Goal: Information Seeking & Learning: Learn about a topic

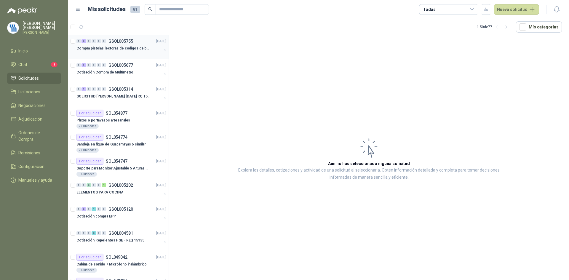
click at [129, 50] on p "Compra pistolas lectoras de codigos de barras" at bounding box center [113, 49] width 74 height 6
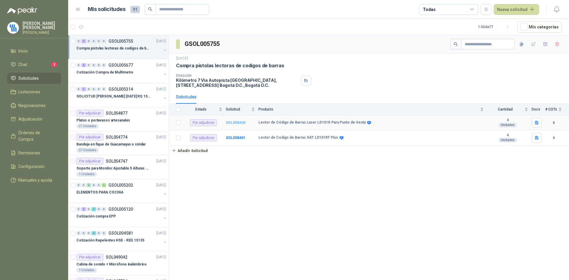
click at [236, 121] on b "SOL058400" at bounding box center [236, 123] width 20 height 4
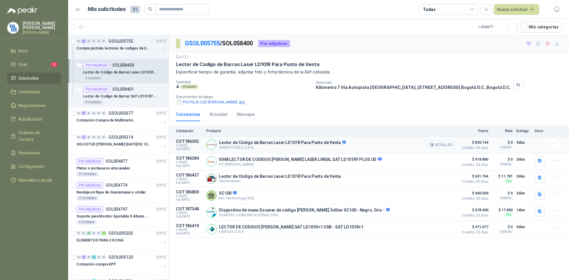
click at [440, 143] on button "Detalles" at bounding box center [441, 145] width 28 height 8
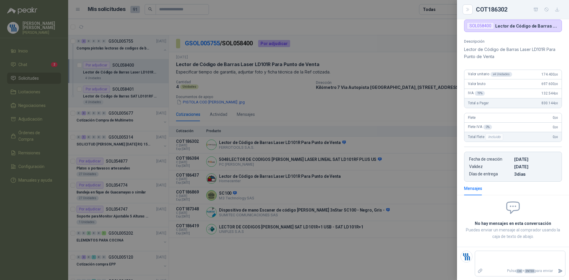
scroll to position [51, 0]
click at [338, 161] on div at bounding box center [284, 140] width 569 height 280
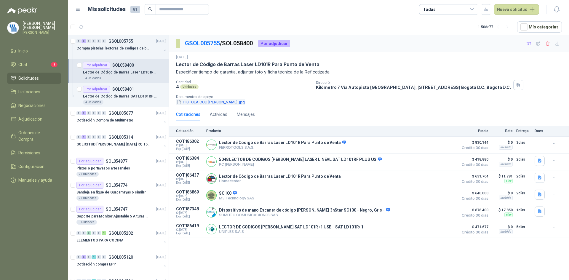
click at [212, 103] on button "PISTOLA COD [PERSON_NAME] .jpg" at bounding box center [210, 102] width 69 height 6
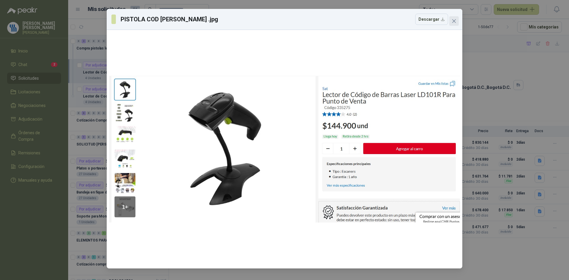
click at [453, 19] on icon "close" at bounding box center [454, 21] width 5 height 5
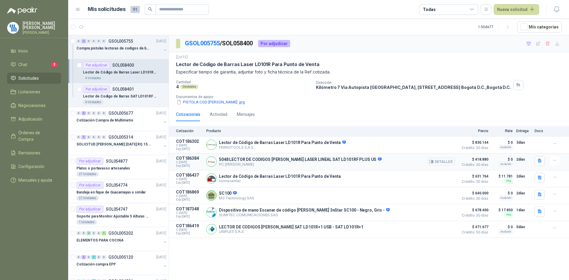
click at [294, 163] on p "PC [PERSON_NAME]" at bounding box center [300, 164] width 163 height 4
click at [439, 164] on button "Detalles" at bounding box center [441, 162] width 28 height 8
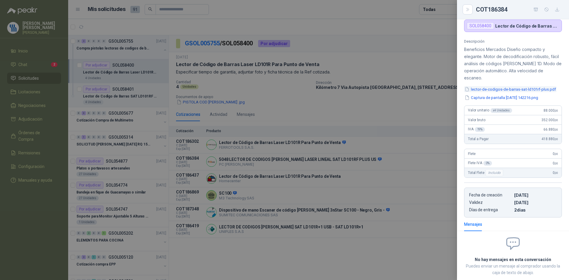
click at [495, 89] on button "lector-de-codigos-de-barras-sat-ld101rf-plus.pdf" at bounding box center [510, 89] width 92 height 6
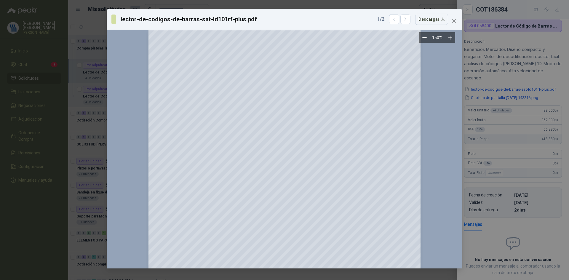
scroll to position [0, 0]
drag, startPoint x: 454, startPoint y: 21, endPoint x: 455, endPoint y: 25, distance: 4.0
click at [454, 21] on icon "close" at bounding box center [454, 21] width 4 height 4
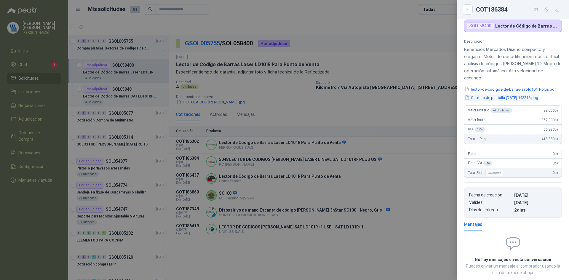
click at [512, 100] on button "Captura de pantalla [DATE] 142216.png" at bounding box center [501, 98] width 75 height 6
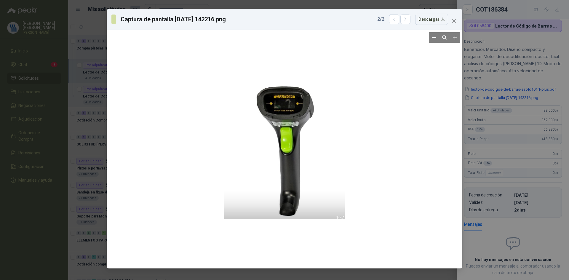
click at [407, 129] on div at bounding box center [284, 149] width 351 height 234
click at [456, 22] on span "Close" at bounding box center [453, 21] width 9 height 5
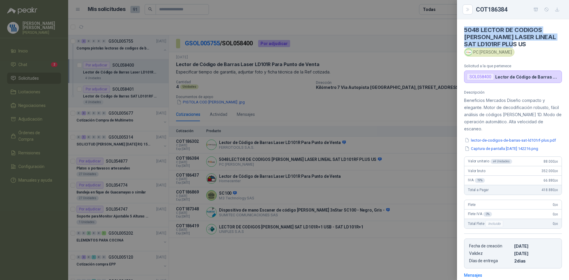
drag, startPoint x: 515, startPoint y: 43, endPoint x: 464, endPoint y: 29, distance: 52.6
click at [464, 29] on h4 "5048 LECTOR DE CODIGOS [PERSON_NAME] LASER LINEAL SAT LD101RF PLUS US" at bounding box center [513, 36] width 98 height 21
copy h4 "5048 LECTOR DE CODIGOS [PERSON_NAME] LASER LINEAL SAT LD101RF PLUS US"
drag, startPoint x: 509, startPoint y: 9, endPoint x: 476, endPoint y: 13, distance: 33.4
click at [476, 13] on div "COT186384" at bounding box center [519, 9] width 86 height 9
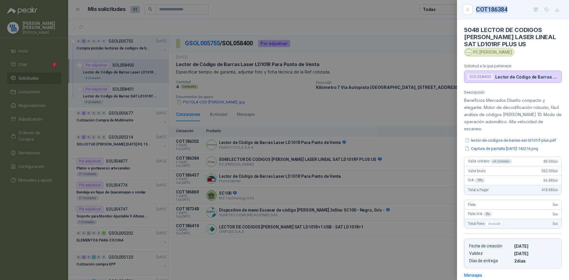
copy div "COT186384"
click at [231, 46] on div at bounding box center [284, 140] width 569 height 280
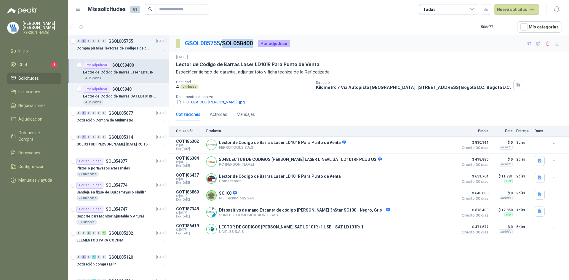
drag, startPoint x: 257, startPoint y: 43, endPoint x: 227, endPoint y: 45, distance: 30.0
click at [227, 45] on p "GSOL005755 / SOL058400" at bounding box center [219, 43] width 68 height 9
copy p "SOL058400"
click at [438, 161] on button "Detalles" at bounding box center [441, 162] width 28 height 8
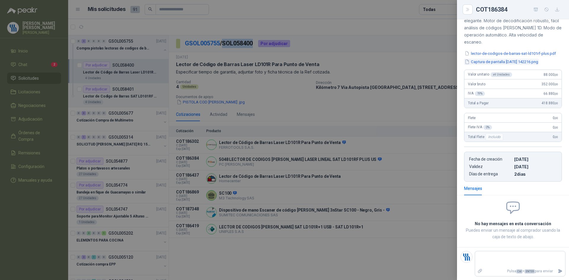
click at [506, 60] on button "Captura de pantalla [DATE] 142216.png" at bounding box center [501, 62] width 75 height 6
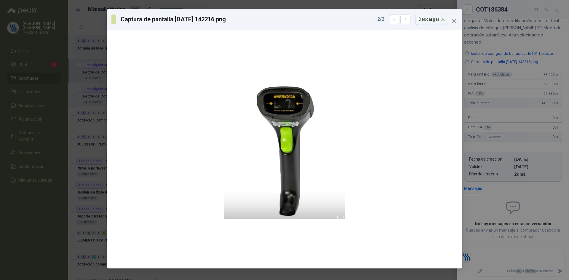
click at [513, 49] on div "Captura de pantalla [DATE] 142216.png 2 / 2 Descargar" at bounding box center [284, 140] width 569 height 280
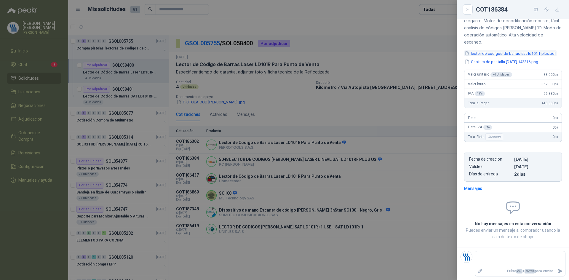
click at [513, 54] on button "lector-de-codigos-de-barras-sat-ld101rf-plus.pdf" at bounding box center [510, 53] width 92 height 6
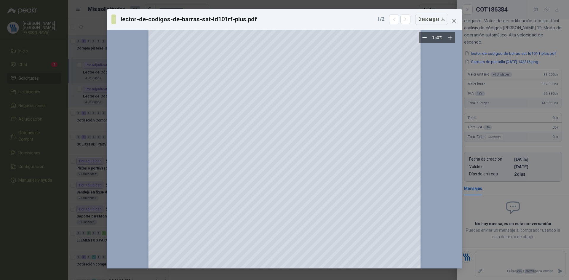
scroll to position [119, 0]
click at [392, 20] on button "button" at bounding box center [394, 19] width 10 height 10
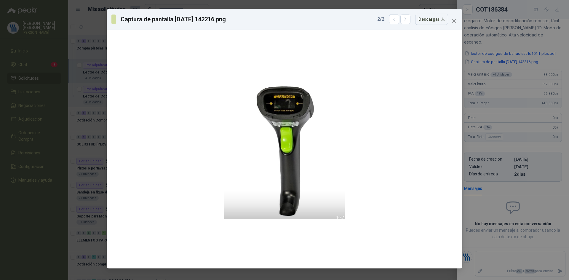
click at [523, 58] on div "Captura de pantalla [DATE] 142216.png 2 / 2 Descargar" at bounding box center [284, 140] width 569 height 280
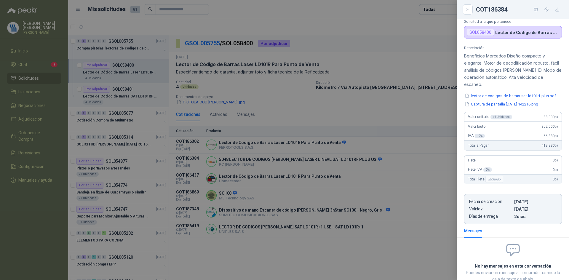
scroll to position [0, 0]
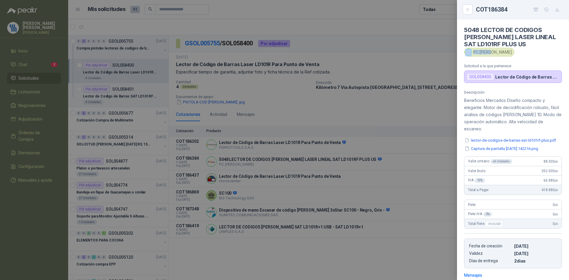
drag, startPoint x: 492, startPoint y: 53, endPoint x: 529, endPoint y: 71, distance: 40.3
click at [491, 54] on div "PC [PERSON_NAME]" at bounding box center [489, 52] width 50 height 9
copy div "PC [PERSON_NAME]"
click at [270, 164] on div at bounding box center [284, 140] width 569 height 280
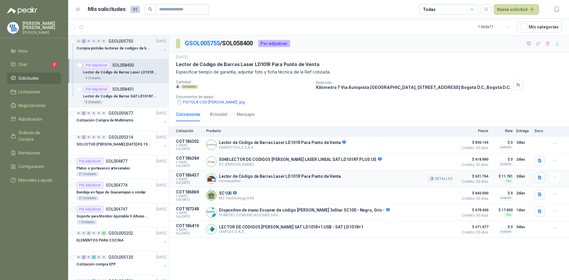
click at [278, 177] on p "Lector de Código de Barras Laser LD101R Para Punto de Venta" at bounding box center [280, 176] width 122 height 5
click at [438, 179] on button "Detalles" at bounding box center [441, 179] width 28 height 8
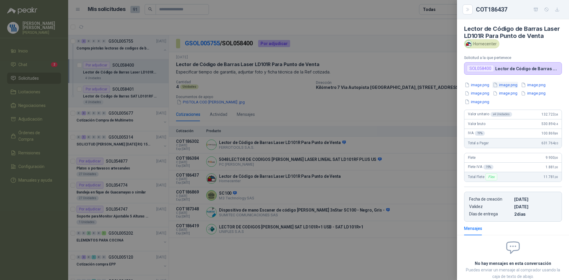
scroll to position [0, 0]
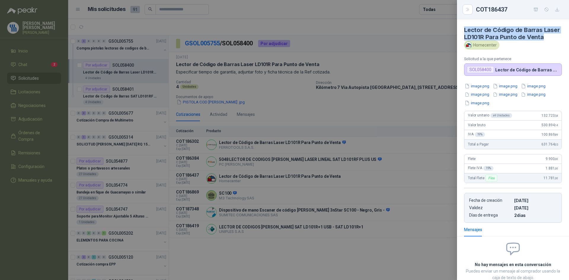
drag, startPoint x: 483, startPoint y: 42, endPoint x: 473, endPoint y: 28, distance: 17.3
click at [461, 29] on article "Lector de Código [PERSON_NAME] Laser LD101R Para Punto de Venta Homecenter Soli…" at bounding box center [513, 47] width 112 height 57
copy h4 "Lector de Código de Barras Laser LD101R Para Punto de Venta"
click at [244, 44] on div at bounding box center [284, 140] width 569 height 280
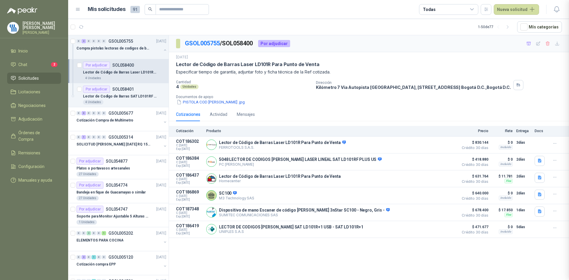
scroll to position [48, 0]
click at [257, 45] on div "GSOL005755 / SOL058400 Por adjudicar" at bounding box center [233, 43] width 114 height 9
drag, startPoint x: 257, startPoint y: 44, endPoint x: 233, endPoint y: 44, distance: 24.3
click at [233, 44] on p "GSOL005755 / SOL058400" at bounding box center [219, 43] width 68 height 9
copy p "SOL058400"
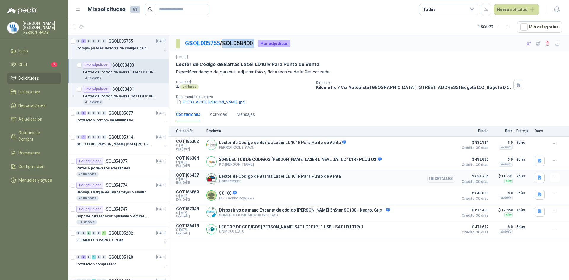
click at [438, 180] on button "Detalles" at bounding box center [441, 179] width 28 height 8
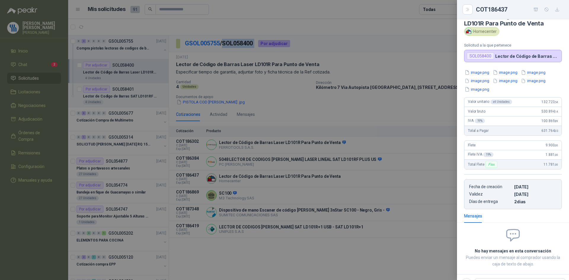
scroll to position [0, 0]
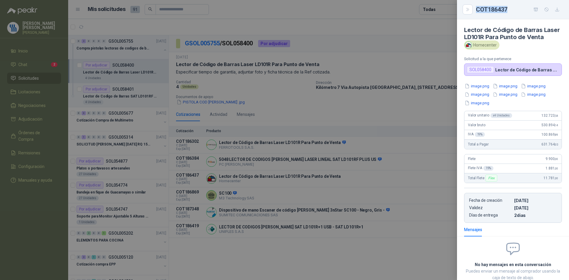
drag, startPoint x: 508, startPoint y: 9, endPoint x: 480, endPoint y: 7, distance: 28.8
click at [476, 7] on div "COT186437" at bounding box center [519, 9] width 86 height 9
copy div "COT186437"
click at [483, 90] on div "Lector de Código [PERSON_NAME] Laser LD101R Para Punto de Venta Homecenter Soli…" at bounding box center [513, 149] width 112 height 261
click at [483, 89] on button "image.png" at bounding box center [477, 86] width 26 height 6
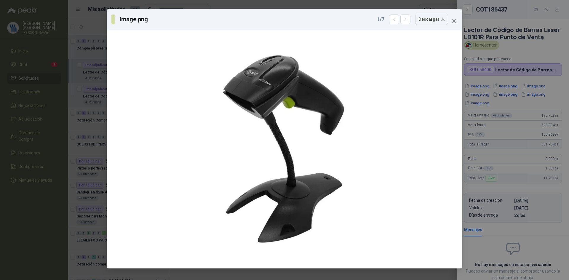
click at [514, 91] on div "image.png 1 / 7 Descargar" at bounding box center [284, 140] width 569 height 280
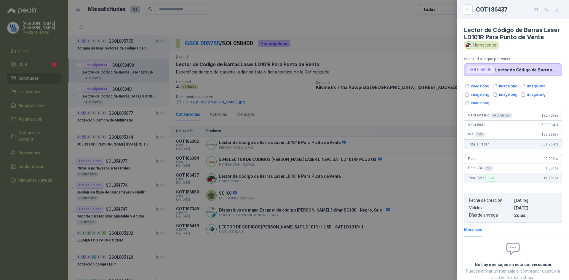
click at [510, 89] on button "image.png" at bounding box center [505, 86] width 26 height 6
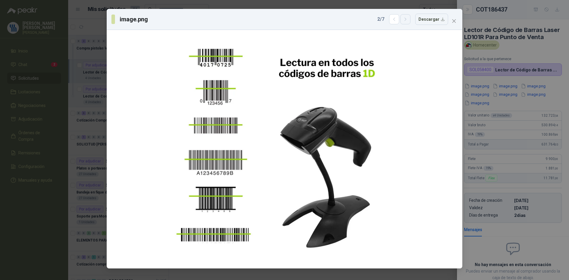
click at [406, 20] on icon "button" at bounding box center [405, 19] width 5 height 5
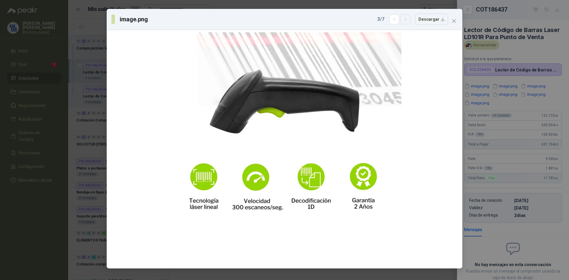
click at [410, 19] on button "button" at bounding box center [405, 19] width 10 height 10
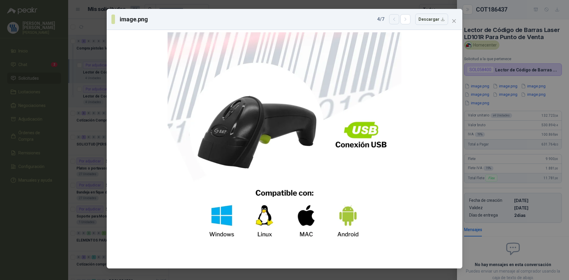
click at [397, 20] on icon "button" at bounding box center [394, 19] width 5 height 5
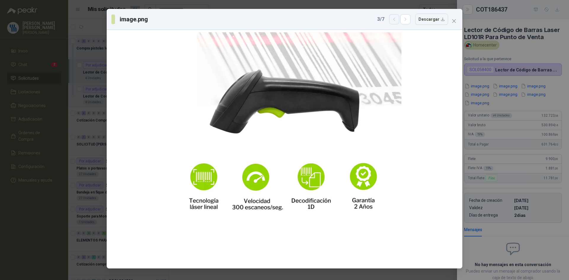
click at [397, 20] on icon "button" at bounding box center [394, 19] width 5 height 5
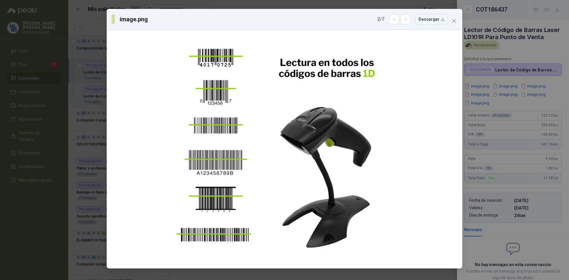
click at [499, 111] on div "image.png 2 / 7 Descargar" at bounding box center [284, 140] width 569 height 280
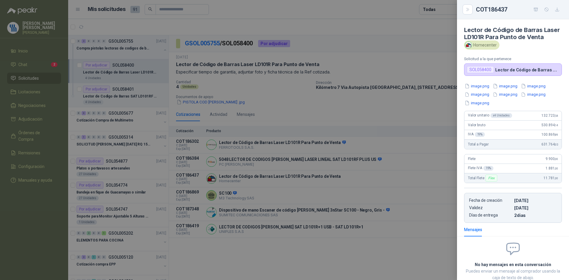
click at [506, 98] on button "image.png" at bounding box center [505, 95] width 26 height 6
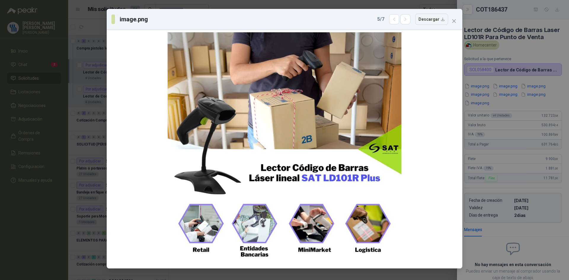
click at [520, 55] on div "image.png 5 / 7 Descargar" at bounding box center [284, 140] width 569 height 280
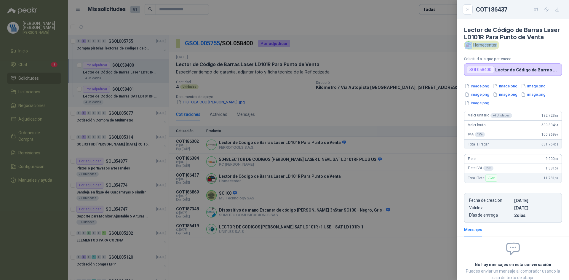
drag, startPoint x: 495, startPoint y: 52, endPoint x: 476, endPoint y: 54, distance: 19.0
click at [472, 49] on div "Homecenter" at bounding box center [481, 45] width 35 height 9
copy div "Homecenter"
click at [257, 193] on div at bounding box center [284, 140] width 569 height 280
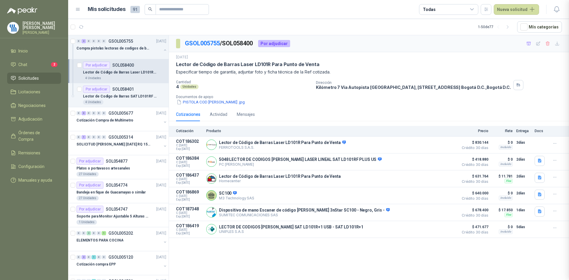
scroll to position [48, 0]
click at [445, 214] on button "Detalles" at bounding box center [441, 212] width 28 height 8
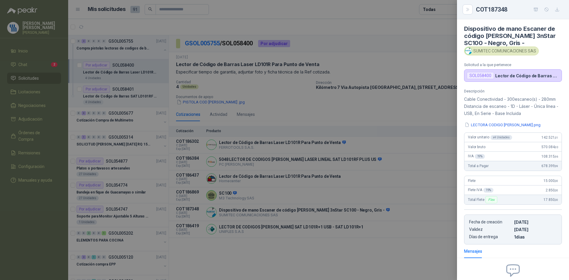
scroll to position [0, 0]
click at [483, 125] on button "LECTORA CODIGO [PERSON_NAME].png" at bounding box center [502, 126] width 77 height 6
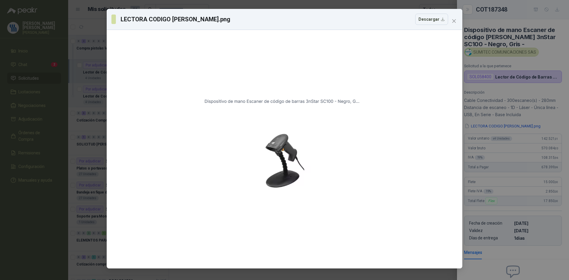
click at [515, 102] on div "LECTORA CODIGO [PERSON_NAME].png Descargar" at bounding box center [284, 140] width 569 height 280
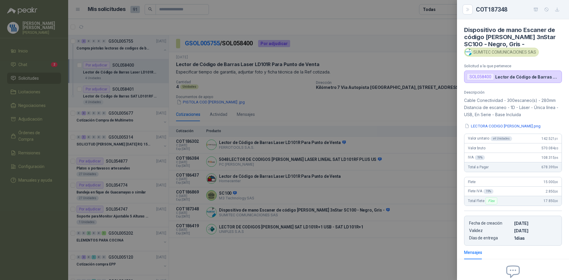
click at [395, 229] on div at bounding box center [284, 140] width 569 height 280
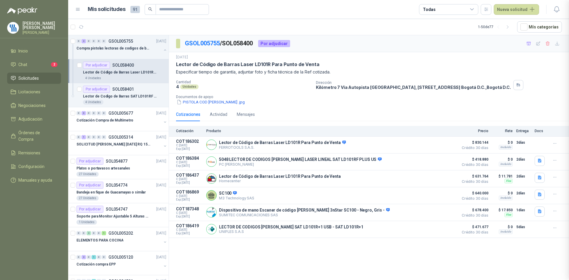
scroll to position [64, 0]
click at [436, 230] on button "Detalles" at bounding box center [441, 229] width 28 height 8
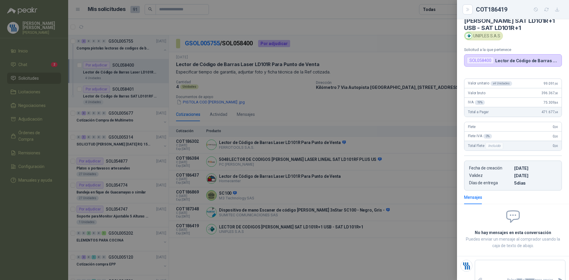
scroll to position [25, 0]
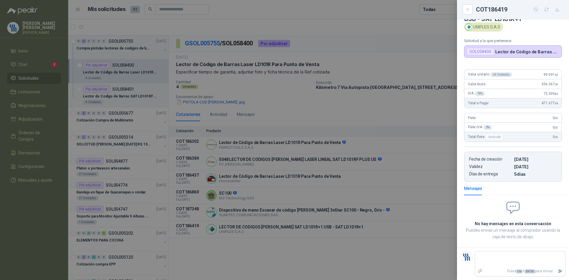
click at [324, 215] on div at bounding box center [284, 140] width 569 height 280
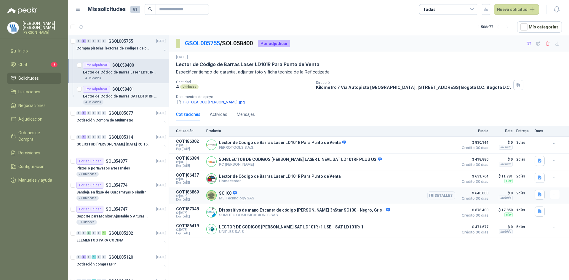
click at [285, 200] on div "SC100 M3 Technology SAS Detalles" at bounding box center [330, 196] width 249 height 12
click at [440, 198] on button "Detalles" at bounding box center [441, 195] width 28 height 8
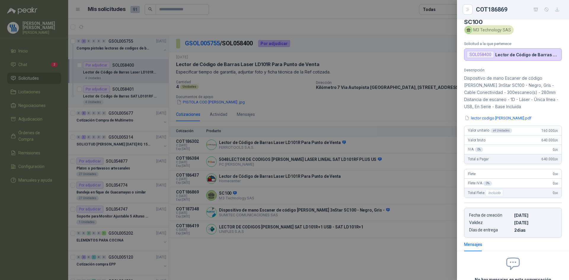
scroll to position [0, 0]
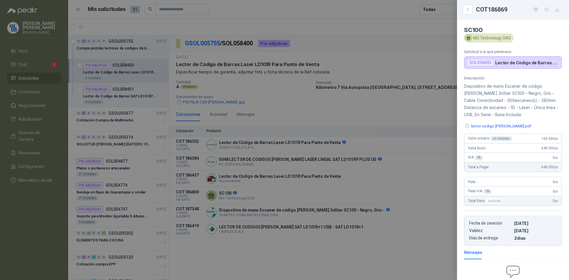
click at [501, 127] on button "lector codigo [PERSON_NAME].pdf" at bounding box center [498, 126] width 68 height 6
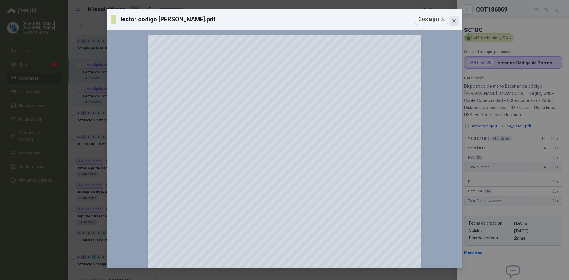
drag, startPoint x: 452, startPoint y: 21, endPoint x: 466, endPoint y: 29, distance: 16.8
click at [452, 21] on icon "close" at bounding box center [454, 21] width 5 height 5
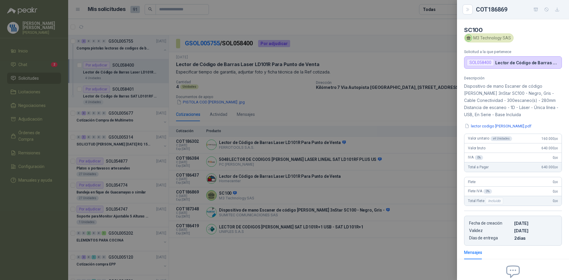
click at [546, 36] on div "M3 Technology SAS" at bounding box center [513, 37] width 98 height 9
click at [255, 112] on div at bounding box center [284, 140] width 569 height 280
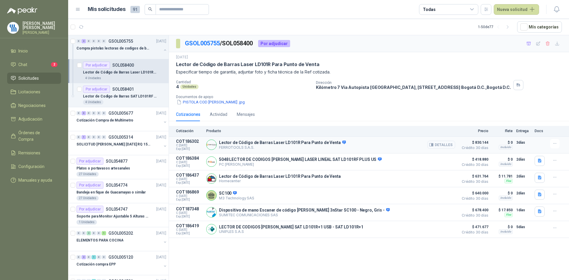
click at [445, 146] on button "Detalles" at bounding box center [441, 145] width 28 height 8
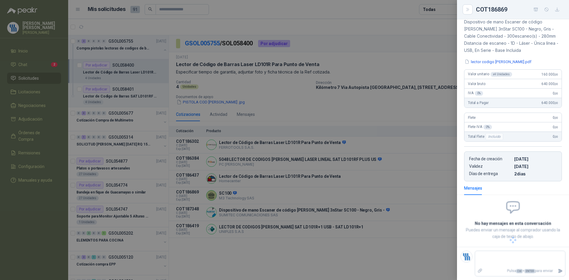
scroll to position [0, 0]
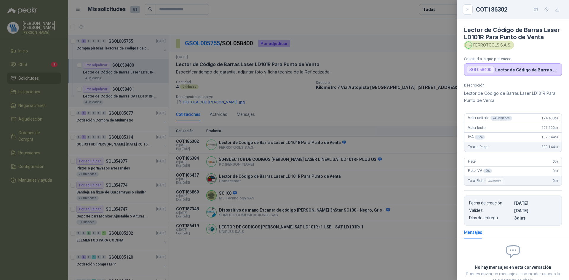
click at [393, 173] on div at bounding box center [284, 140] width 569 height 280
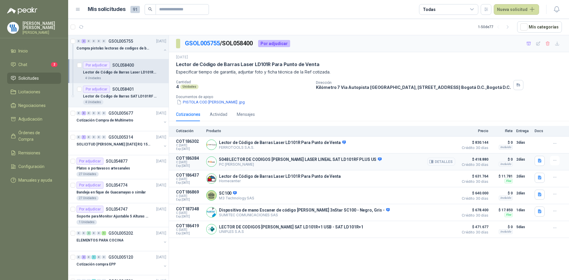
click at [439, 163] on button "Detalles" at bounding box center [441, 162] width 28 height 8
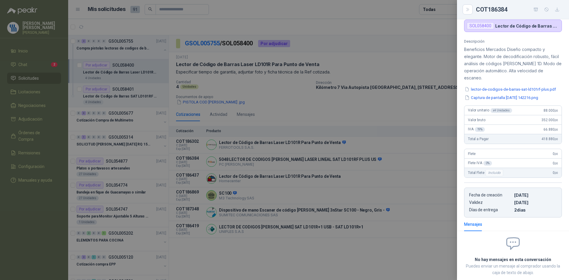
click at [558, 9] on icon "button" at bounding box center [557, 9] width 5 height 5
click at [477, 45] on div "Descripción Beneficios Mercados Diseño compacto y elegante. Motor de decodifica…" at bounding box center [513, 60] width 98 height 42
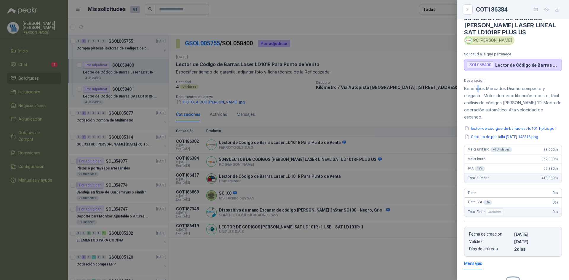
scroll to position [0, 0]
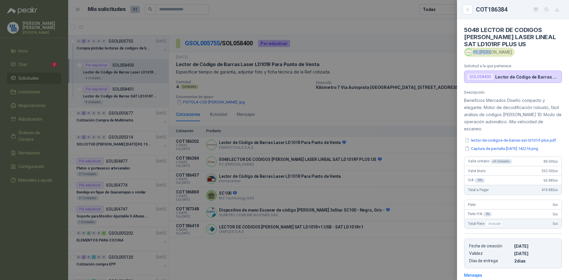
drag, startPoint x: 491, startPoint y: 51, endPoint x: 474, endPoint y: 52, distance: 16.9
click at [474, 52] on div "PC [PERSON_NAME]" at bounding box center [489, 52] width 50 height 9
copy div "PC [PERSON_NAME]"
click at [353, 160] on div at bounding box center [284, 140] width 569 height 280
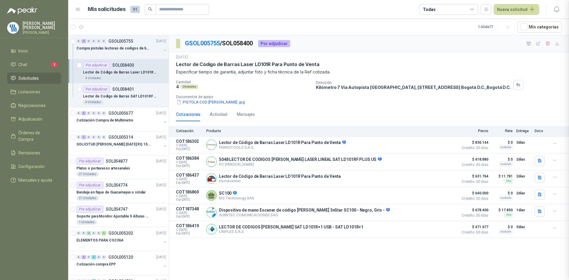
scroll to position [87, 0]
click at [441, 179] on button "Detalles" at bounding box center [441, 179] width 28 height 8
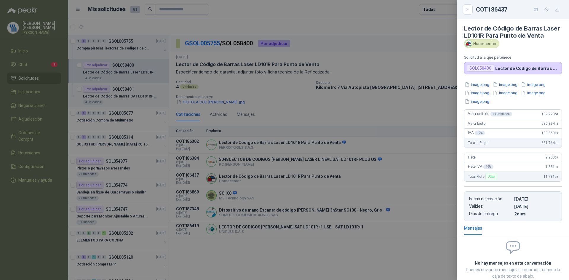
scroll to position [0, 0]
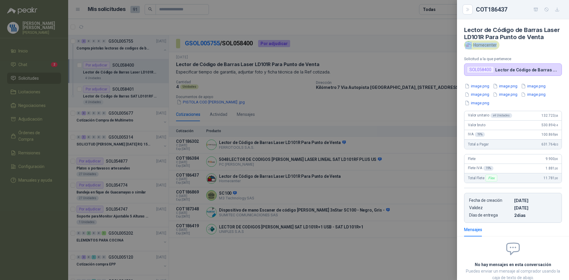
drag, startPoint x: 497, startPoint y: 52, endPoint x: 497, endPoint y: 55, distance: 3.9
click at [499, 49] on div "Homecenter" at bounding box center [513, 45] width 98 height 9
copy div "Homecenter"
click at [557, 9] on icon "button" at bounding box center [557, 9] width 5 height 5
click at [303, 112] on div at bounding box center [284, 140] width 569 height 280
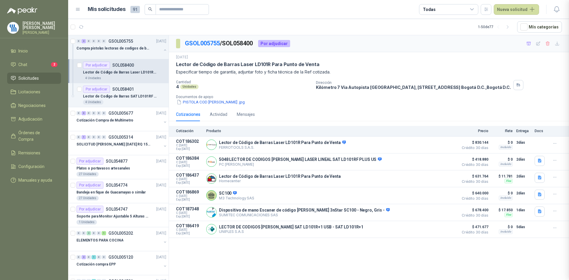
scroll to position [48, 0]
click at [248, 63] on p "Lector de Código de Barras Laser LD101R Para Punto de Venta" at bounding box center [247, 64] width 143 height 6
drag, startPoint x: 238, startPoint y: 64, endPoint x: 267, endPoint y: 66, distance: 29.7
click at [267, 66] on p "Lector de Código de Barras Laser LD101R Para Punto de Venta" at bounding box center [247, 64] width 143 height 6
click at [124, 93] on div "Lector de Codigo de Barras SAT LD101RF Plus" at bounding box center [124, 96] width 83 height 7
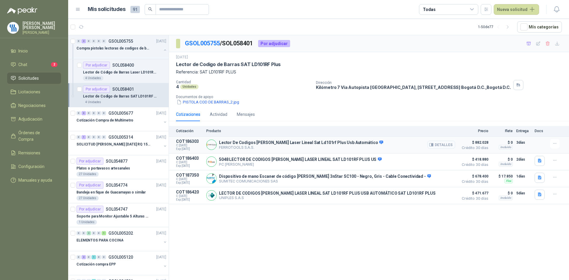
click at [436, 144] on button "Detalles" at bounding box center [441, 145] width 28 height 8
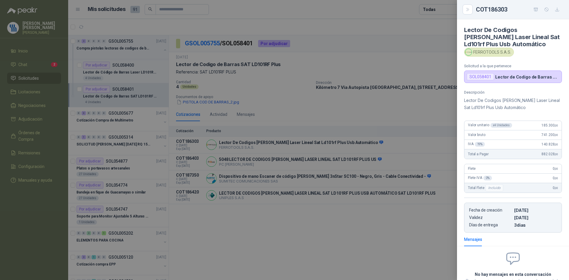
click at [409, 151] on div at bounding box center [284, 140] width 569 height 280
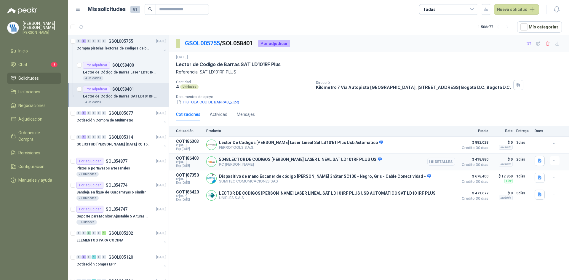
click at [448, 164] on button "Detalles" at bounding box center [441, 162] width 28 height 8
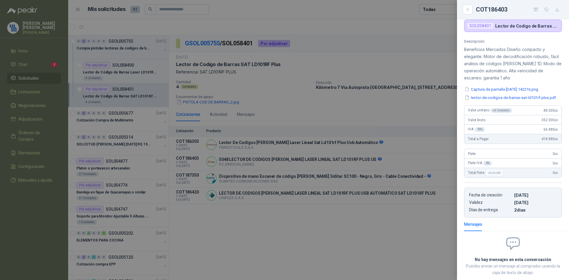
click at [516, 90] on button "Captura de pantalla [DATE] 142216.png" at bounding box center [501, 89] width 75 height 6
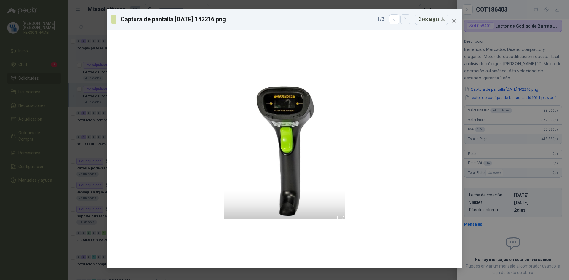
click at [408, 20] on icon "button" at bounding box center [405, 19] width 5 height 5
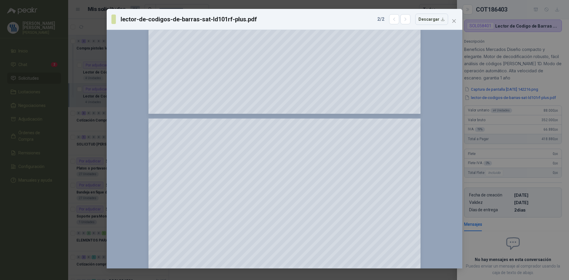
scroll to position [326, 0]
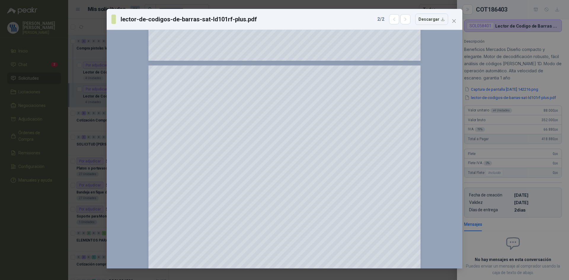
click at [513, 73] on div "lector-de-codigos-de-barras-sat-ld101rf-plus.pdf 2 / 2 Descargar 150 %" at bounding box center [284, 140] width 569 height 280
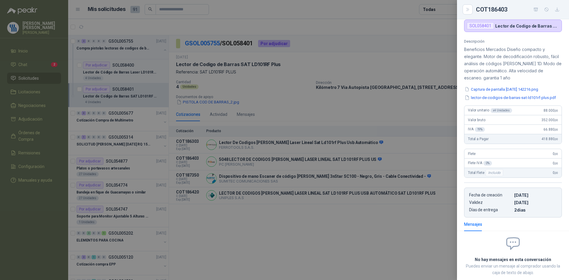
click at [414, 176] on div at bounding box center [284, 140] width 569 height 280
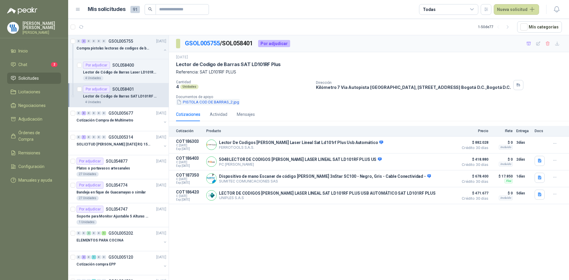
click at [202, 103] on button "PISTOLA COD DE BARRAS_2.jpg" at bounding box center [208, 102] width 64 height 6
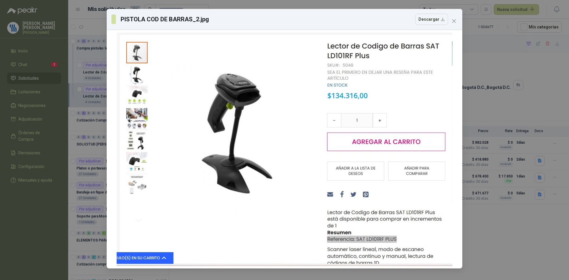
click at [488, 82] on div "PISTOLA COD DE BARRAS_2.jpg Descargar" at bounding box center [284, 140] width 569 height 280
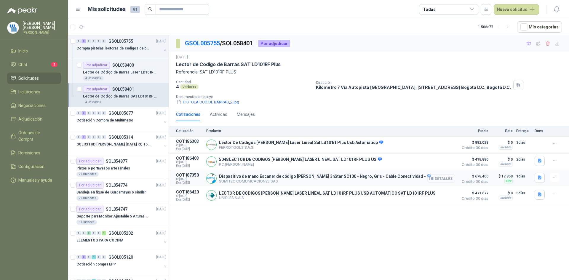
click at [433, 178] on icon "button" at bounding box center [431, 178] width 4 height 3
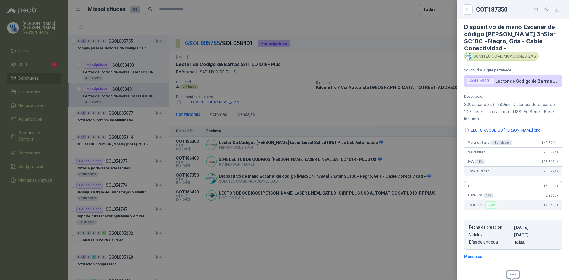
scroll to position [0, 0]
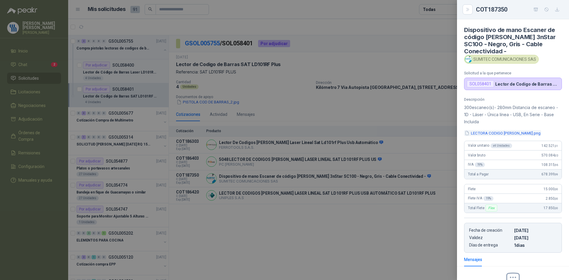
click at [507, 133] on button "LECTORA CODIGO [PERSON_NAME].png" at bounding box center [502, 133] width 77 height 6
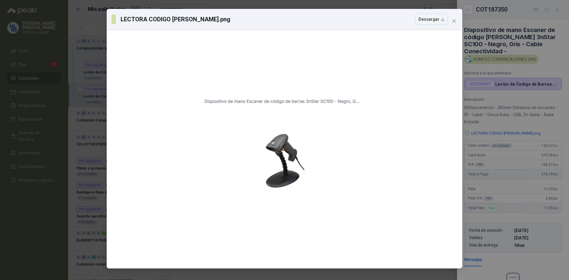
click at [450, 20] on span "Close" at bounding box center [453, 21] width 9 height 5
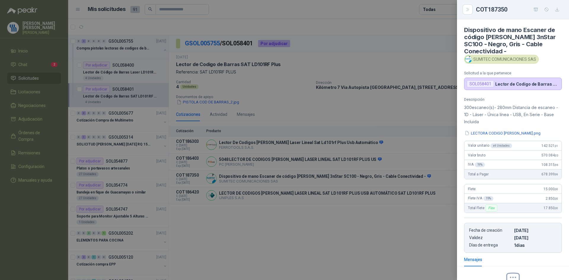
click at [392, 197] on div at bounding box center [284, 140] width 569 height 280
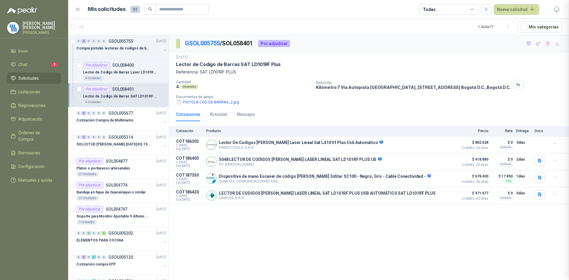
scroll to position [71, 0]
click at [441, 196] on button "Detalles" at bounding box center [441, 195] width 28 height 8
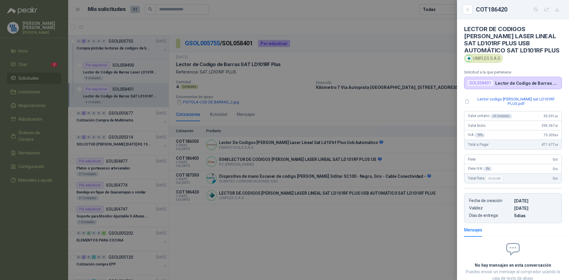
scroll to position [0, 0]
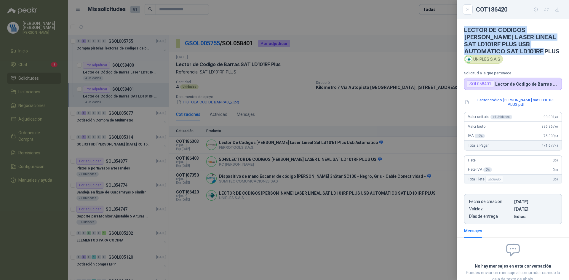
drag, startPoint x: 482, startPoint y: 57, endPoint x: 464, endPoint y: 28, distance: 34.0
click at [464, 28] on h4 "LECTOR DE CODIGOS [PERSON_NAME] LASER LINEAL SAT LD101RF PLUS USB AUTOMÁTICO SA…" at bounding box center [513, 40] width 98 height 28
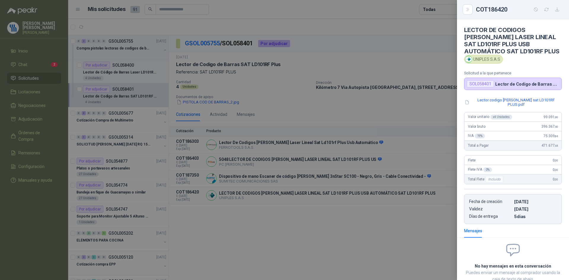
click at [256, 44] on div at bounding box center [284, 140] width 569 height 280
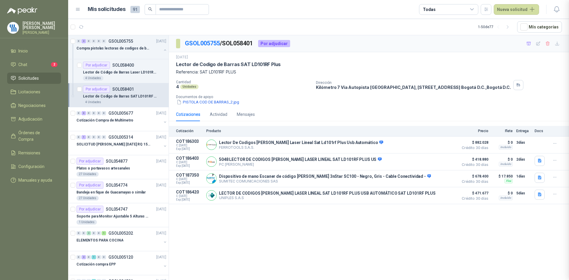
scroll to position [46, 0]
drag, startPoint x: 255, startPoint y: 44, endPoint x: 225, endPoint y: 40, distance: 30.7
click at [225, 40] on p "GSOL005755 / SOL058401" at bounding box center [219, 43] width 68 height 9
click at [445, 197] on button "Detalles" at bounding box center [441, 195] width 28 height 8
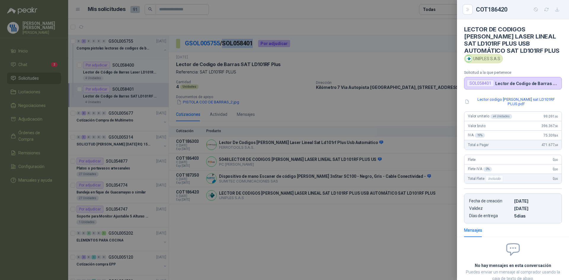
scroll to position [0, 0]
drag, startPoint x: 502, startPoint y: 9, endPoint x: 476, endPoint y: 11, distance: 26.2
click at [476, 11] on div "COT186420" at bounding box center [519, 9] width 86 height 9
click at [528, 104] on button "Lector codigo [PERSON_NAME] sat LD101RF PLUS.pdf" at bounding box center [513, 102] width 98 height 10
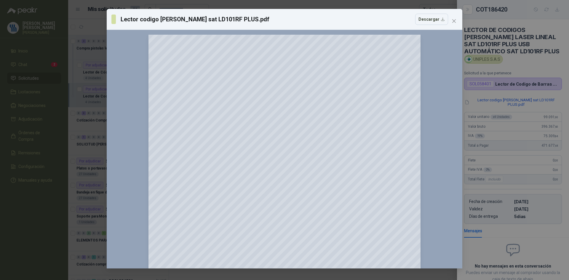
drag, startPoint x: 525, startPoint y: 72, endPoint x: 447, endPoint y: 78, distance: 78.4
click at [524, 72] on div "Lector codigo [PERSON_NAME] sat LD101RF PLUS.pdf Descargar 150 %" at bounding box center [284, 140] width 569 height 280
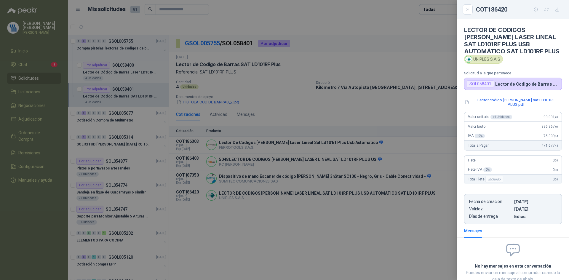
click at [209, 101] on div at bounding box center [284, 140] width 569 height 280
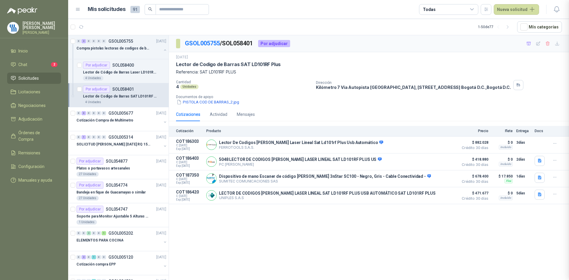
scroll to position [46, 0]
click at [209, 101] on button "PISTOLA COD DE BARRAS_2.jpg" at bounding box center [208, 102] width 64 height 6
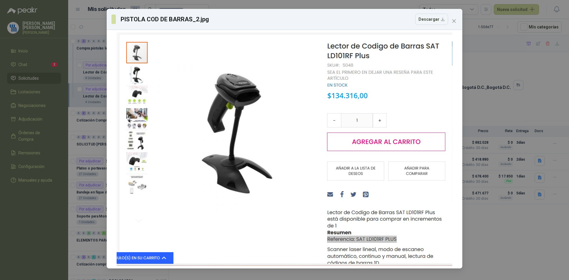
click at [516, 80] on div "PISTOLA COD DE BARRAS_2.jpg Descargar" at bounding box center [284, 140] width 569 height 280
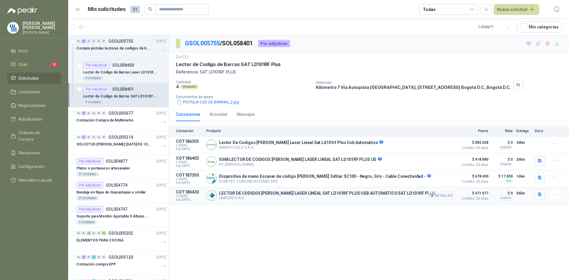
click at [441, 196] on button "Detalles" at bounding box center [441, 195] width 28 height 8
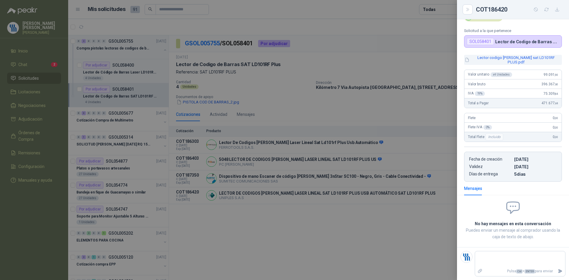
click at [502, 63] on button "Lector codigo [PERSON_NAME] sat LD101RF PLUS.pdf" at bounding box center [513, 60] width 98 height 10
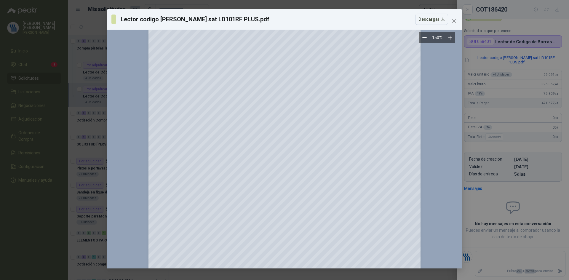
scroll to position [119, 0]
click at [547, 61] on div "Lector codigo [PERSON_NAME] sat LD101RF PLUS.pdf Descargar 150 %" at bounding box center [284, 140] width 569 height 280
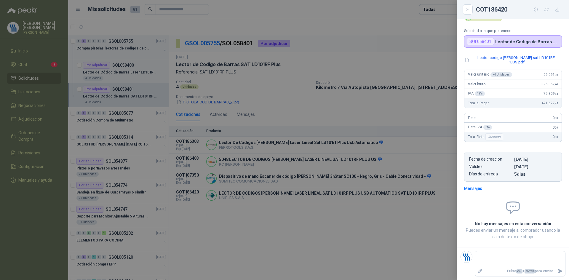
drag, startPoint x: 405, startPoint y: 160, endPoint x: 399, endPoint y: 183, distance: 24.0
click at [405, 160] on div at bounding box center [284, 140] width 569 height 280
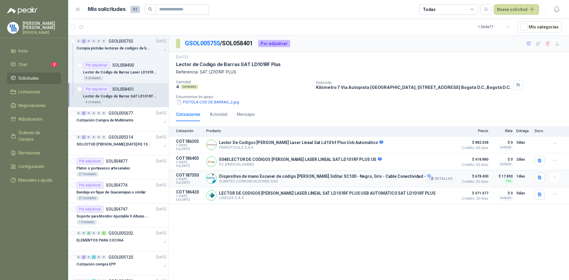
click at [439, 181] on button "Detalles" at bounding box center [441, 179] width 28 height 8
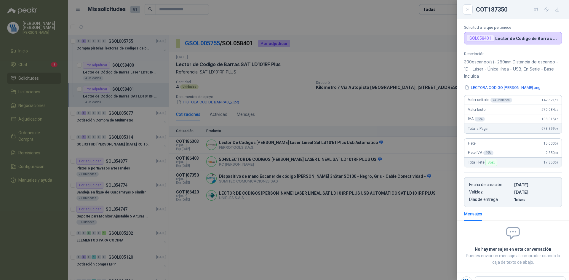
scroll to position [39, 0]
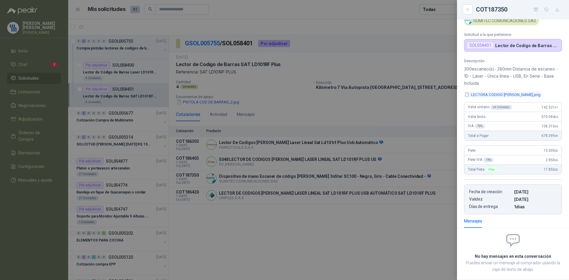
click at [513, 95] on button "LECTORA CODIGO [PERSON_NAME].png" at bounding box center [502, 95] width 77 height 6
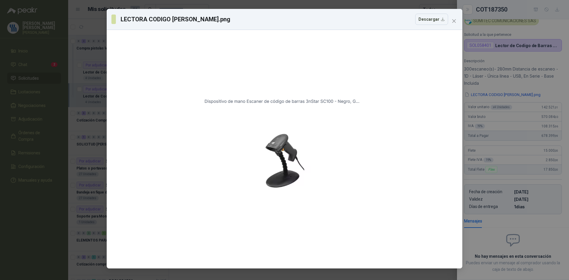
drag, startPoint x: 490, startPoint y: 80, endPoint x: 324, endPoint y: 100, distance: 167.1
click at [486, 79] on div "LECTORA CODIGO [PERSON_NAME].png Descargar" at bounding box center [284, 140] width 569 height 280
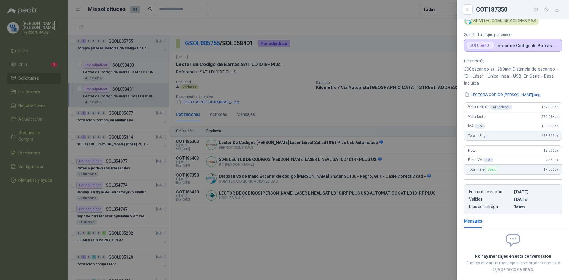
click at [214, 99] on div at bounding box center [284, 140] width 569 height 280
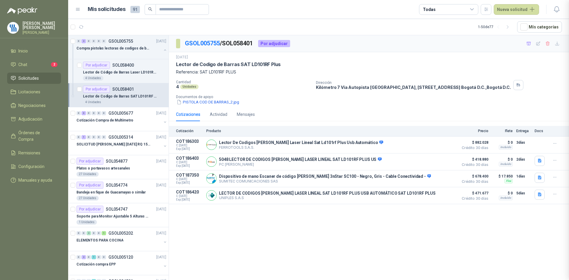
scroll to position [71, 0]
click at [220, 103] on button "PISTOLA COD DE BARRAS_2.jpg" at bounding box center [208, 102] width 64 height 6
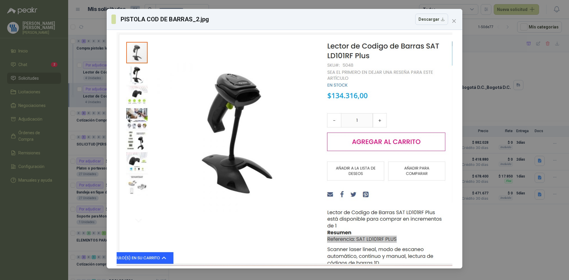
click at [521, 85] on div "PISTOLA COD DE BARRAS_2.jpg Descargar" at bounding box center [284, 140] width 569 height 280
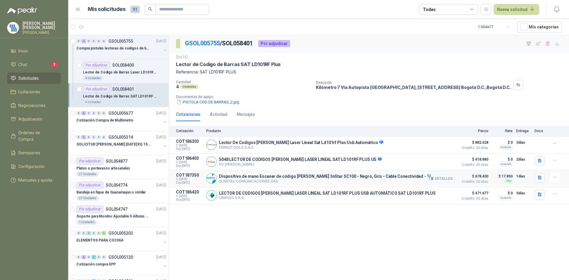
click at [442, 180] on button "Detalles" at bounding box center [441, 179] width 28 height 8
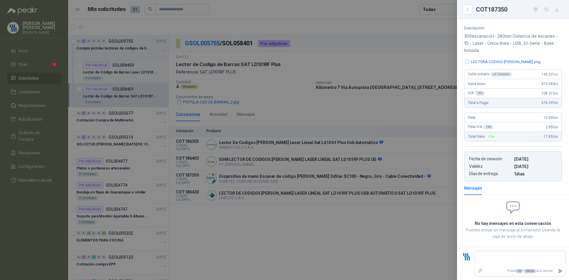
scroll to position [0, 0]
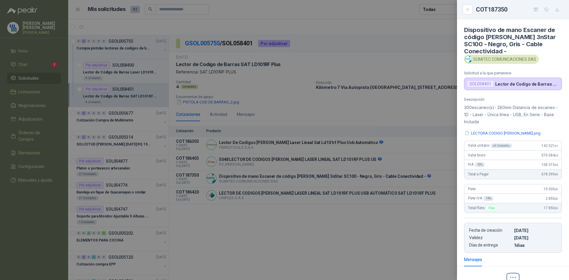
drag, startPoint x: 392, startPoint y: 154, endPoint x: 386, endPoint y: 161, distance: 9.0
click at [392, 154] on div at bounding box center [284, 140] width 569 height 280
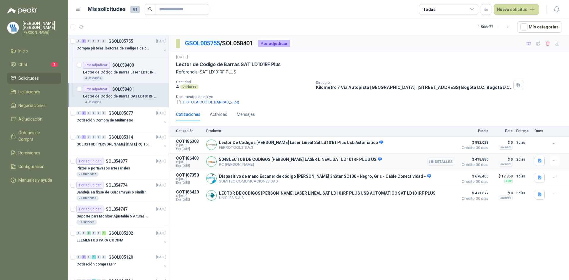
click at [441, 162] on button "Detalles" at bounding box center [441, 162] width 28 height 8
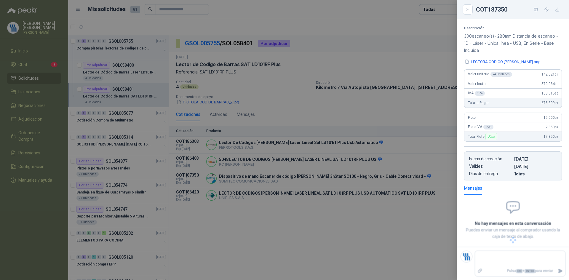
scroll to position [64, 0]
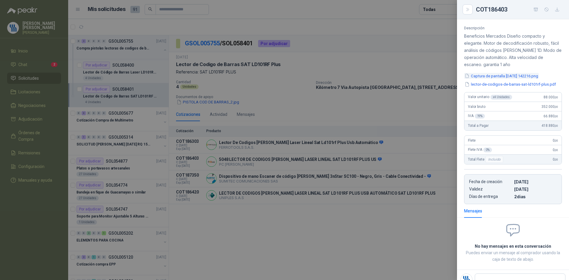
click at [505, 75] on button "Captura de pantalla [DATE] 142216.png" at bounding box center [501, 76] width 75 height 6
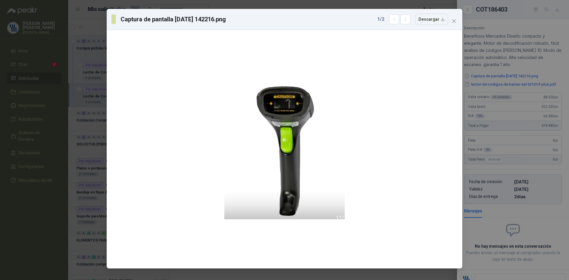
click at [493, 83] on div "Captura de pantalla [DATE] 142216.png 1 / 2 Descargar" at bounding box center [284, 140] width 569 height 280
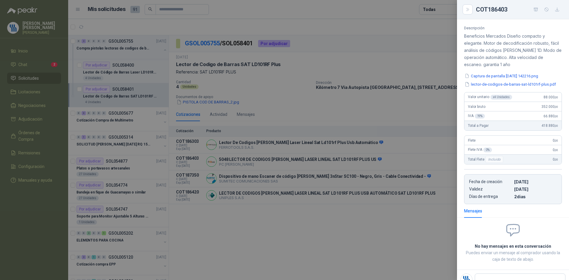
click at [493, 84] on button "lector-de-codigos-de-barras-sat-ld101rf-plus.pdf" at bounding box center [510, 84] width 92 height 6
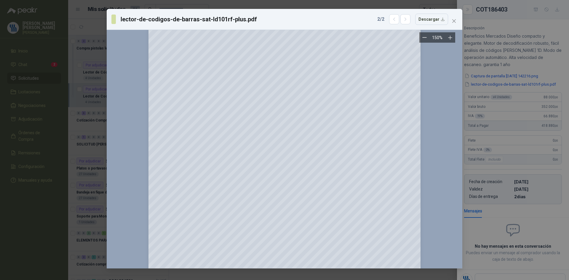
scroll to position [119, 0]
click at [506, 63] on div "lector-de-codigos-de-barras-sat-ld101rf-plus.pdf 2 / 2 Descargar 150 %" at bounding box center [284, 140] width 569 height 280
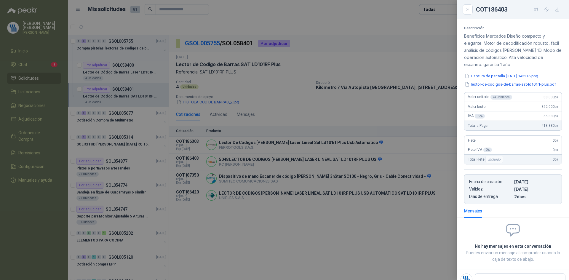
drag, startPoint x: 422, startPoint y: 179, endPoint x: 431, endPoint y: 180, distance: 8.6
click at [422, 179] on div at bounding box center [284, 140] width 569 height 280
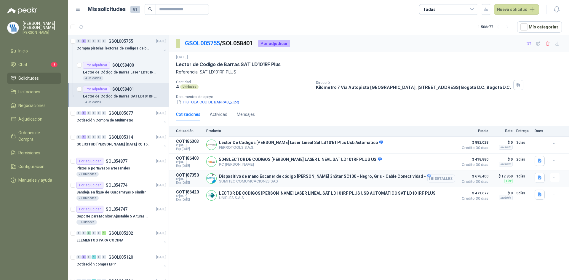
click at [435, 180] on button "Detalles" at bounding box center [441, 179] width 28 height 8
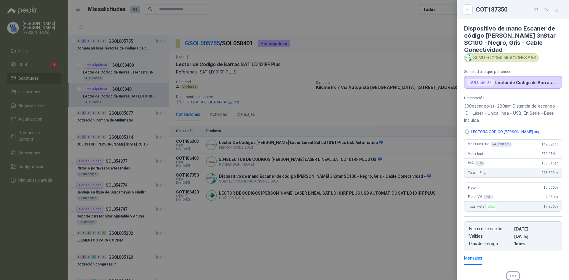
scroll to position [0, 0]
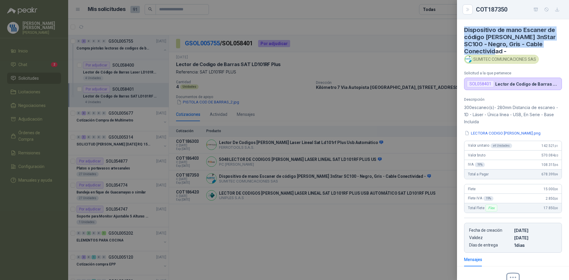
drag, startPoint x: 508, startPoint y: 50, endPoint x: 462, endPoint y: 30, distance: 50.4
click at [462, 30] on article "Dispositivo de mano Escaner de código [PERSON_NAME] 3nStar SC100 - Negro, Gris …" at bounding box center [513, 54] width 112 height 71
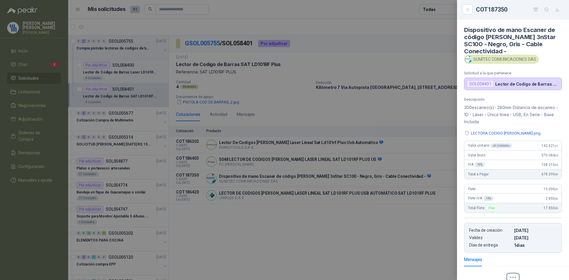
drag, startPoint x: 269, startPoint y: 74, endPoint x: 262, endPoint y: 68, distance: 9.0
click at [269, 74] on div at bounding box center [284, 140] width 569 height 280
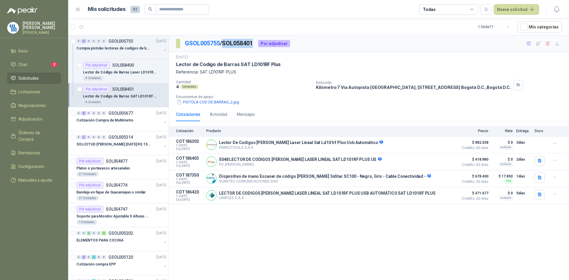
drag, startPoint x: 257, startPoint y: 41, endPoint x: 226, endPoint y: 41, distance: 30.5
click at [226, 41] on p "GSOL005755 / SOL058401" at bounding box center [219, 43] width 68 height 9
click at [450, 160] on button "Detalles" at bounding box center [441, 162] width 28 height 8
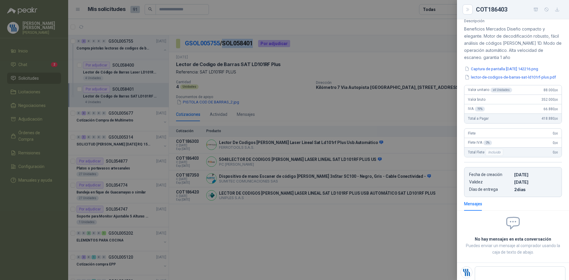
scroll to position [64, 0]
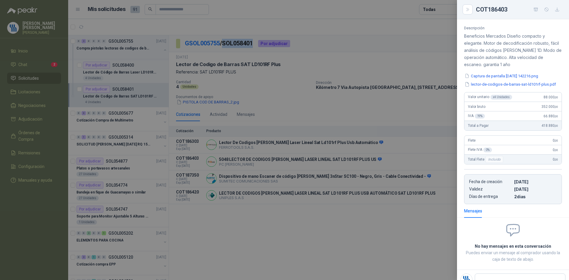
click at [514, 73] on button "Captura de pantalla [DATE] 142216.png" at bounding box center [501, 76] width 75 height 6
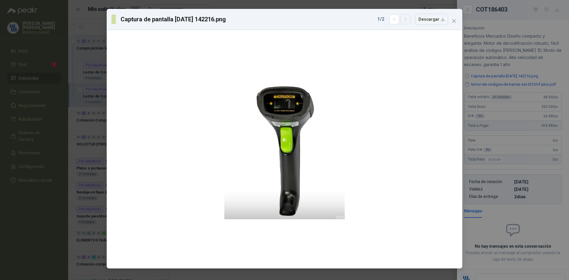
click at [408, 18] on icon "button" at bounding box center [405, 19] width 5 height 5
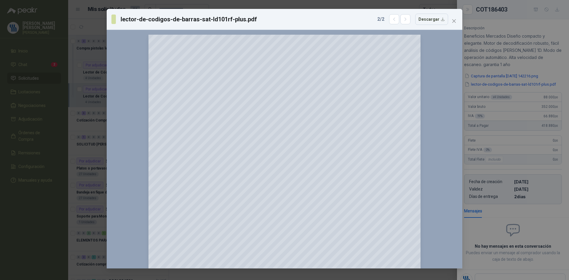
click at [528, 66] on div "lector-de-codigos-de-barras-sat-ld101rf-plus.pdf 2 / 2 Descargar 150 %" at bounding box center [284, 140] width 569 height 280
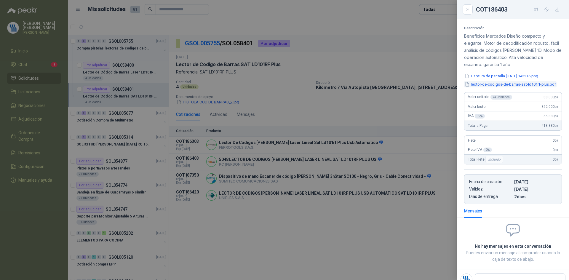
click at [510, 84] on button "lector-de-codigos-de-barras-sat-ld101rf-plus.pdf" at bounding box center [510, 84] width 92 height 6
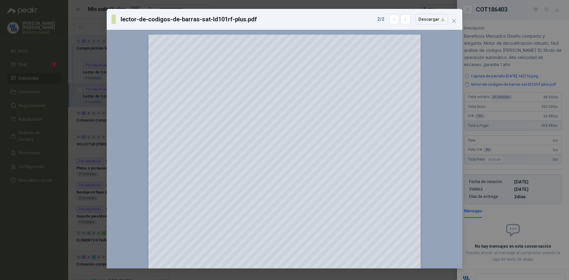
drag, startPoint x: 502, startPoint y: 51, endPoint x: 473, endPoint y: 93, distance: 51.5
click at [503, 52] on div "lector-de-codigos-de-barras-sat-ld101rf-plus.pdf 2 / 2 Descargar 150 %" at bounding box center [284, 140] width 569 height 280
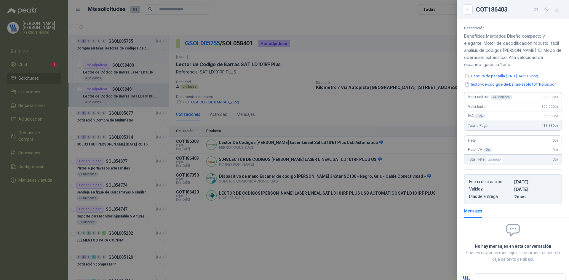
click at [408, 181] on div at bounding box center [284, 140] width 569 height 280
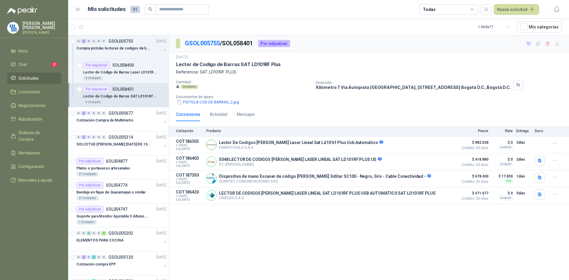
click at [0, 0] on icon "button" at bounding box center [0, 0] width 0 height 0
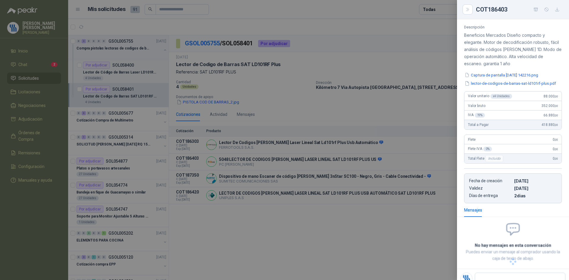
scroll to position [71, 0]
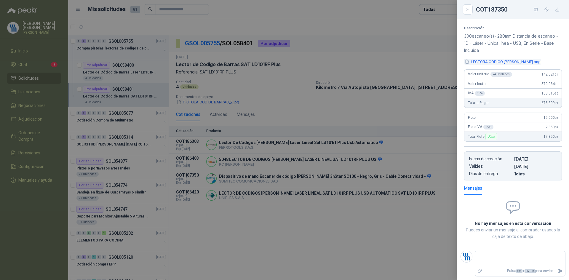
click at [503, 61] on button "LECTORA CODIGO [PERSON_NAME].png" at bounding box center [502, 62] width 77 height 6
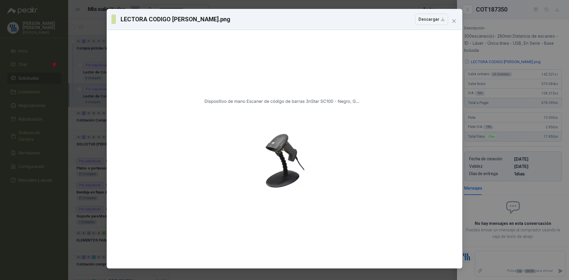
click at [508, 9] on div "LECTORA CODIGO [PERSON_NAME].png Descargar" at bounding box center [284, 140] width 569 height 280
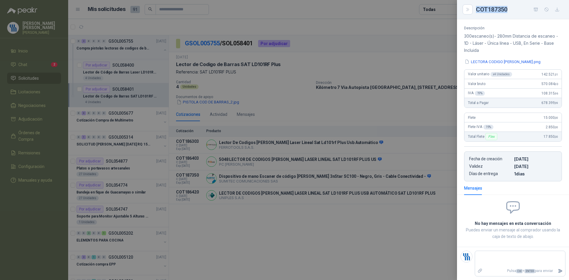
drag, startPoint x: 509, startPoint y: 9, endPoint x: 476, endPoint y: 8, distance: 33.2
click at [476, 8] on div "COT187350" at bounding box center [519, 9] width 86 height 9
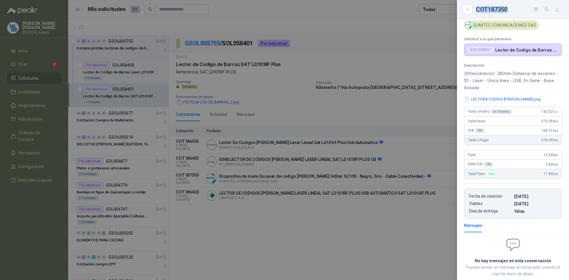
scroll to position [0, 0]
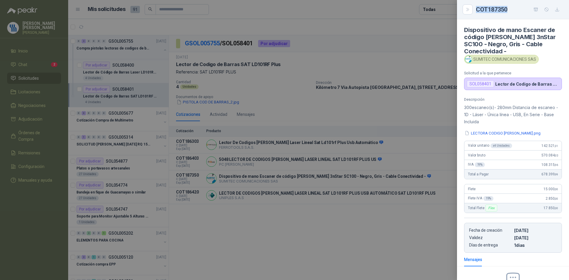
click at [527, 131] on button "LECTORA CODIGO [PERSON_NAME].png" at bounding box center [502, 133] width 77 height 6
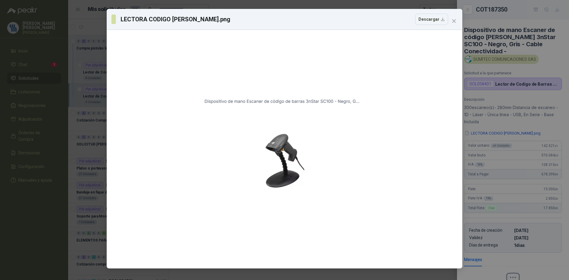
click at [499, 142] on div "LECTORA CODIGO [PERSON_NAME].png Descargar" at bounding box center [284, 140] width 569 height 280
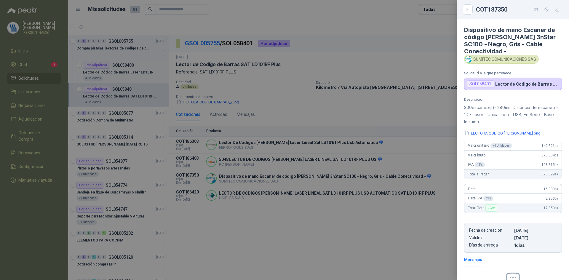
click at [374, 214] on div at bounding box center [284, 140] width 569 height 280
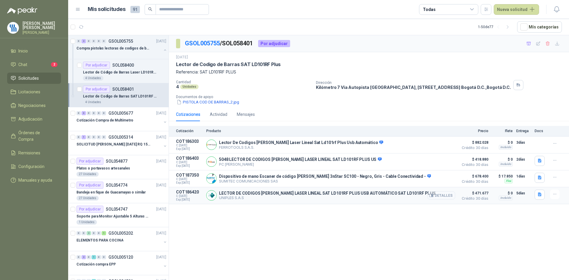
click at [447, 198] on button "Detalles" at bounding box center [441, 195] width 28 height 8
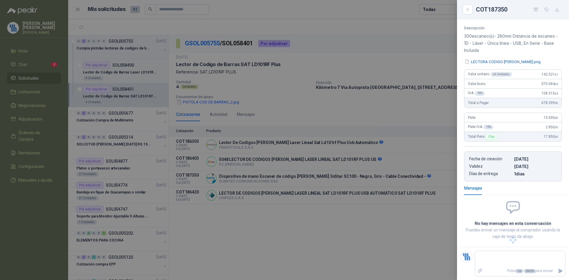
scroll to position [46, 0]
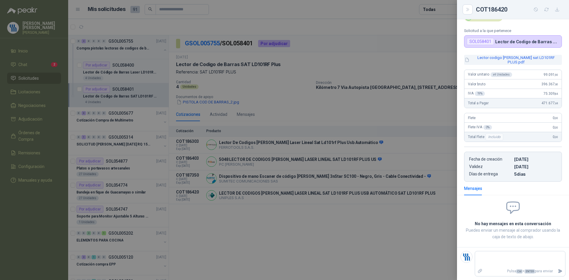
click at [501, 59] on button "Lector codigo [PERSON_NAME] sat LD101RF PLUS.pdf" at bounding box center [513, 60] width 98 height 10
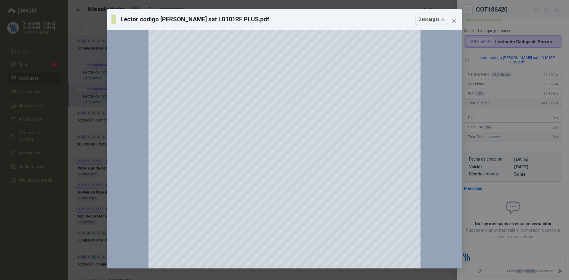
scroll to position [0, 0]
click at [513, 27] on div "Lector codigo [PERSON_NAME] sat LD101RF PLUS.pdf Descargar 150 %" at bounding box center [284, 140] width 569 height 280
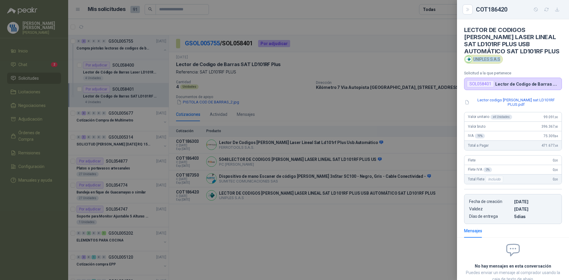
drag, startPoint x: 500, startPoint y: 22, endPoint x: 515, endPoint y: 76, distance: 56.6
click at [474, 64] on div "UNIPLES S.A.S" at bounding box center [483, 59] width 39 height 9
drag, startPoint x: 373, startPoint y: 228, endPoint x: 368, endPoint y: 223, distance: 6.5
click at [372, 228] on div at bounding box center [284, 140] width 569 height 280
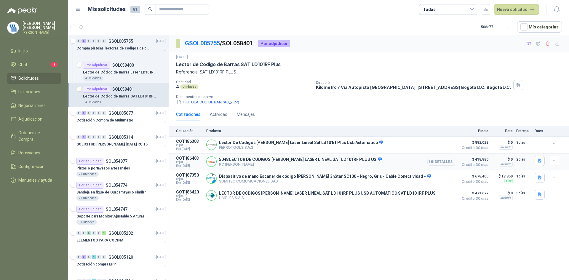
click at [450, 163] on button "Detalles" at bounding box center [441, 162] width 28 height 8
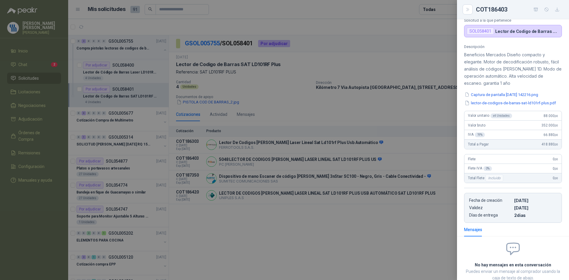
scroll to position [31, 0]
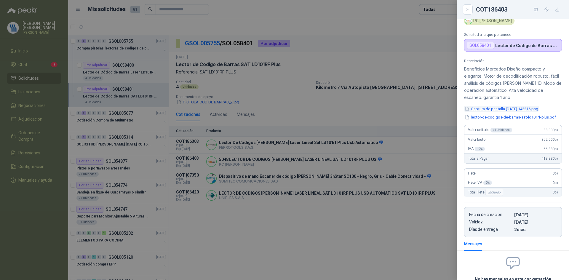
click at [519, 110] on button "Captura de pantalla [DATE] 142216.png" at bounding box center [501, 109] width 75 height 6
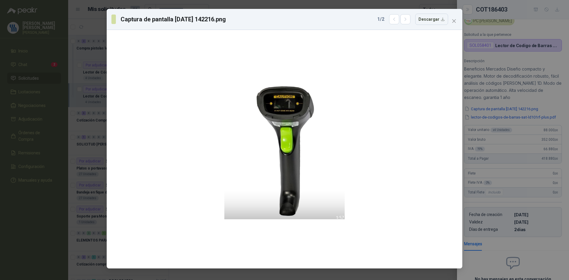
drag, startPoint x: 504, startPoint y: 68, endPoint x: 444, endPoint y: 125, distance: 82.4
click at [500, 72] on div "Captura de pantalla [DATE] 142216.png 1 / 2 Descargar" at bounding box center [284, 140] width 569 height 280
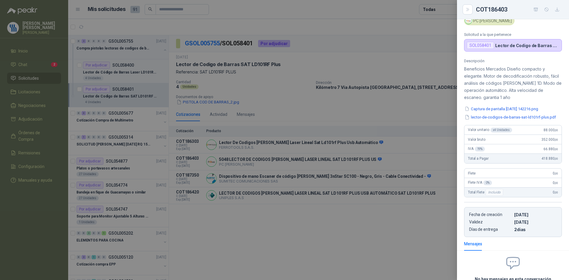
click at [428, 181] on div at bounding box center [284, 140] width 569 height 280
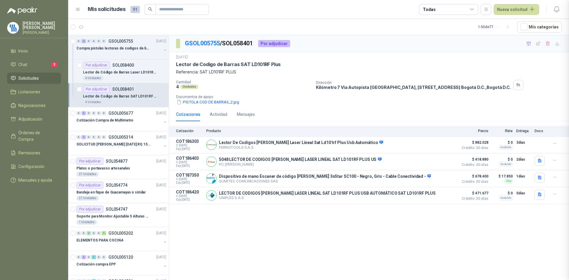
scroll to position [87, 0]
click at [0, 0] on button "Detalles" at bounding box center [0, 0] width 0 height 0
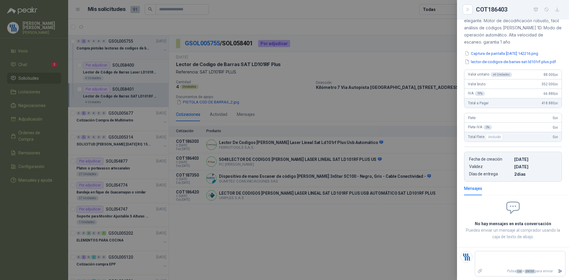
scroll to position [71, 0]
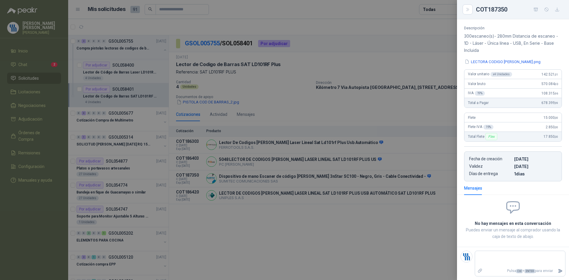
click at [492, 62] on button "LECTORA CODIGO [PERSON_NAME].png" at bounding box center [502, 62] width 77 height 6
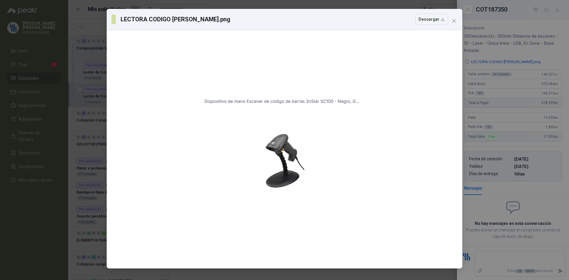
click at [520, 25] on div "LECTORA CODIGO [PERSON_NAME].png Descargar" at bounding box center [284, 140] width 569 height 280
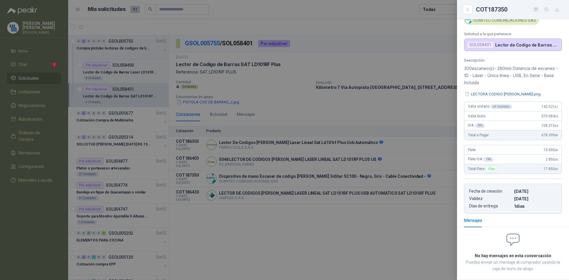
scroll to position [0, 0]
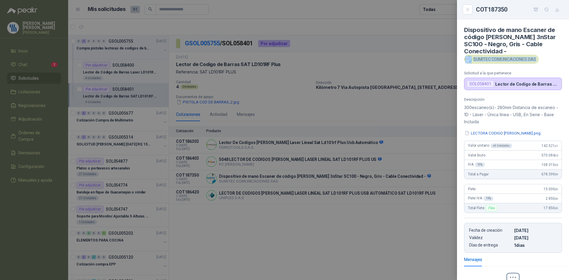
drag, startPoint x: 536, startPoint y: 60, endPoint x: 475, endPoint y: 62, distance: 60.8
click at [475, 62] on div "SUMITEC COMUNICACIONES SAS" at bounding box center [501, 59] width 75 height 9
click at [264, 75] on div at bounding box center [284, 140] width 569 height 280
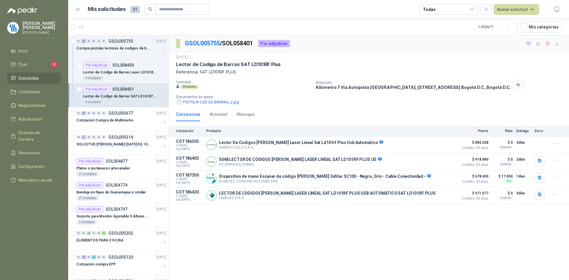
click at [225, 70] on p "Referencia: SAT LD101RF PLUS" at bounding box center [369, 72] width 386 height 7
drag, startPoint x: 239, startPoint y: 65, endPoint x: 278, endPoint y: 65, distance: 38.8
click at [278, 65] on p "Lector de Codigo de Barras SAT LD101RF Plus" at bounding box center [228, 64] width 105 height 6
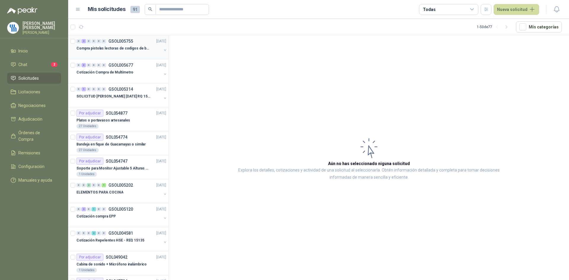
click at [130, 52] on div "Compra pistolas lectoras de codigos de barras" at bounding box center [118, 48] width 85 height 7
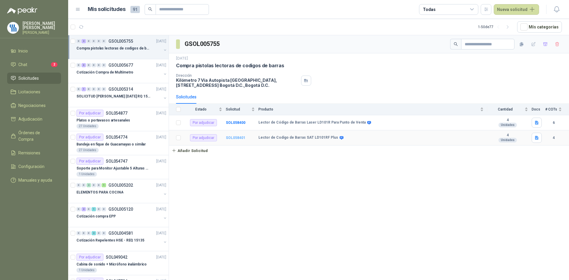
click at [240, 139] on b "SOL058401" at bounding box center [236, 138] width 20 height 4
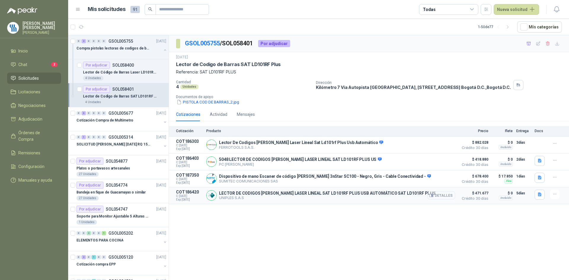
click at [447, 198] on button "Detalles" at bounding box center [441, 195] width 28 height 8
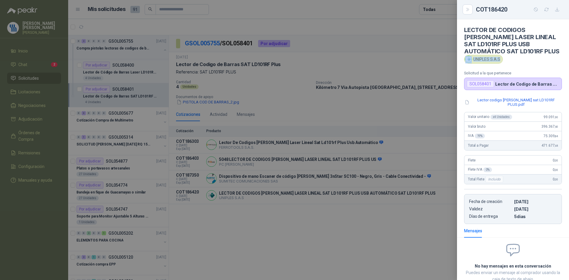
click at [500, 64] on div "UNIPLES S.A.S" at bounding box center [483, 59] width 39 height 9
copy div "UNIPLES S.A.S"
click at [556, 11] on icon "button" at bounding box center [557, 9] width 5 height 5
click at [321, 217] on div at bounding box center [284, 140] width 569 height 280
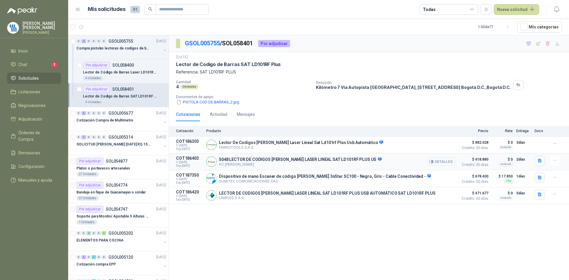
click at [441, 160] on button "Detalles" at bounding box center [441, 162] width 28 height 8
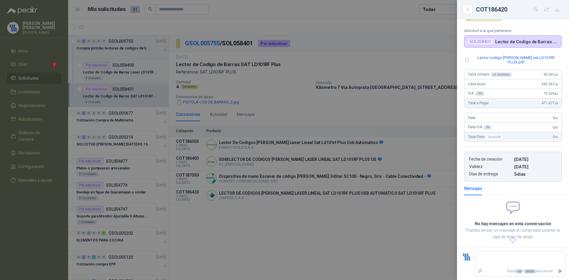
scroll to position [31, 0]
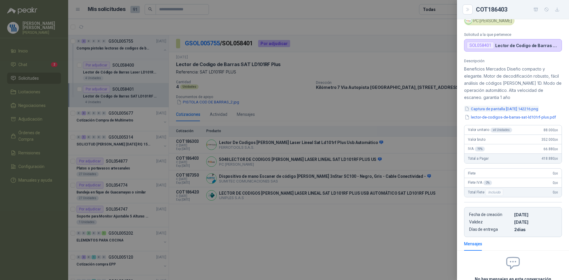
click at [510, 109] on button "Captura de pantalla [DATE] 142216.png" at bounding box center [501, 109] width 75 height 6
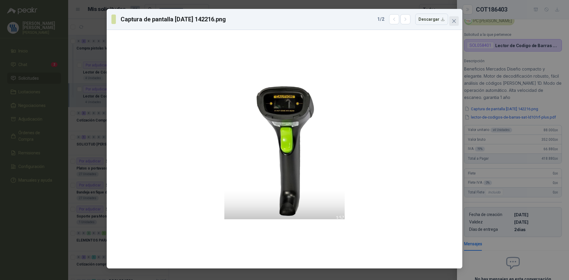
click at [456, 21] on icon "close" at bounding box center [454, 21] width 5 height 5
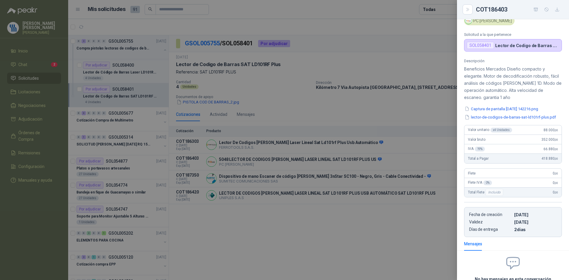
click at [381, 217] on div at bounding box center [284, 140] width 569 height 280
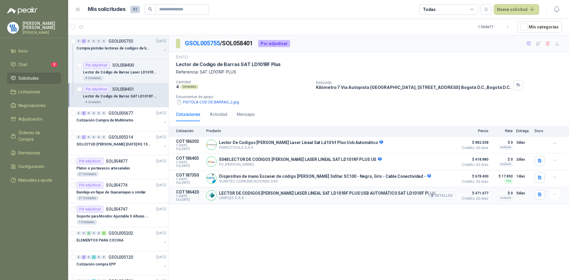
click at [446, 197] on button "Detalles" at bounding box center [441, 195] width 28 height 8
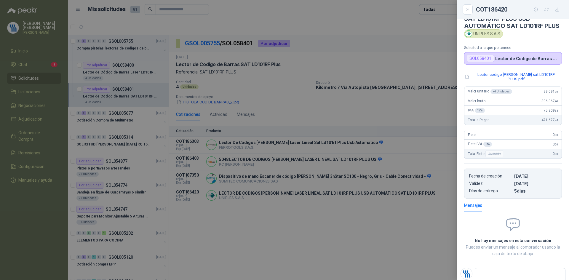
scroll to position [0, 0]
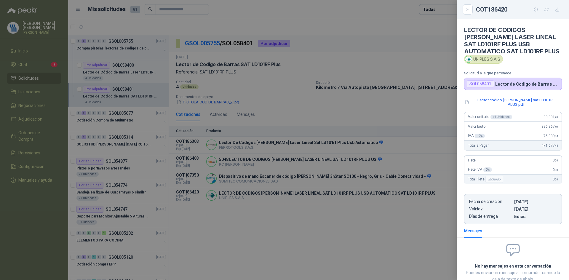
click at [380, 212] on div at bounding box center [284, 140] width 569 height 280
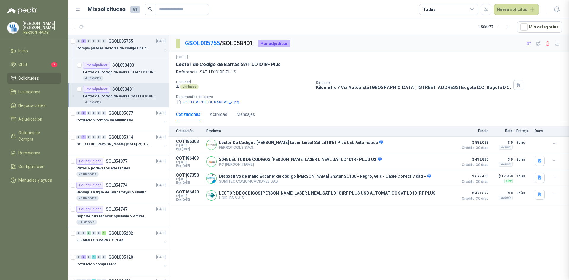
scroll to position [46, 0]
click at [440, 179] on button "Detalles" at bounding box center [441, 179] width 28 height 8
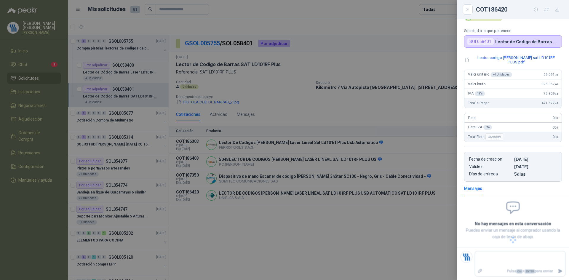
scroll to position [39, 0]
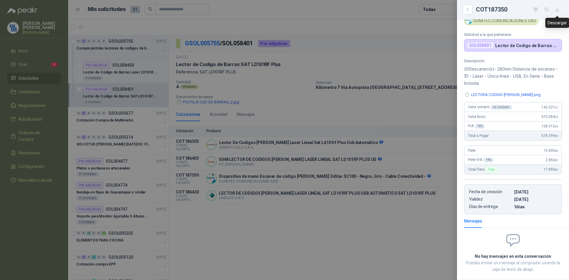
click at [558, 10] on icon "button" at bounding box center [557, 9] width 5 height 5
click at [518, 11] on div "COT187350" at bounding box center [519, 9] width 86 height 9
drag, startPoint x: 510, startPoint y: 10, endPoint x: 477, endPoint y: 11, distance: 33.2
click at [477, 11] on div "COT187350" at bounding box center [519, 9] width 86 height 9
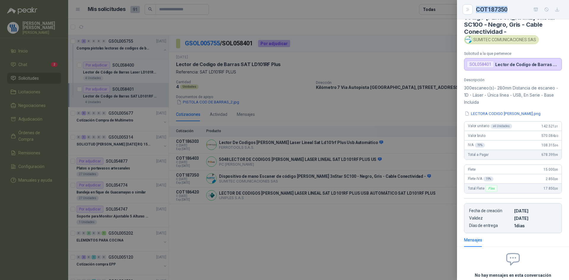
scroll to position [0, 0]
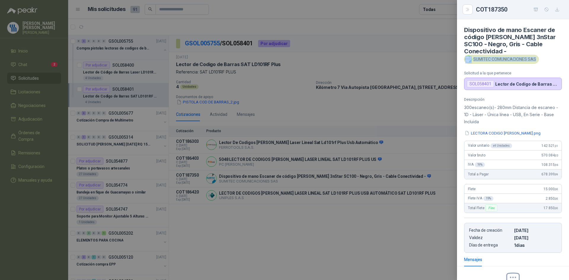
drag, startPoint x: 535, startPoint y: 60, endPoint x: 478, endPoint y: 57, distance: 57.8
click at [478, 57] on div "SUMITEC COMUNICACIONES SAS" at bounding box center [501, 59] width 75 height 9
copy div "SUMITEC COMUNICACIONES SAS"
click at [334, 118] on div at bounding box center [284, 140] width 569 height 280
